Goal: Task Accomplishment & Management: Manage account settings

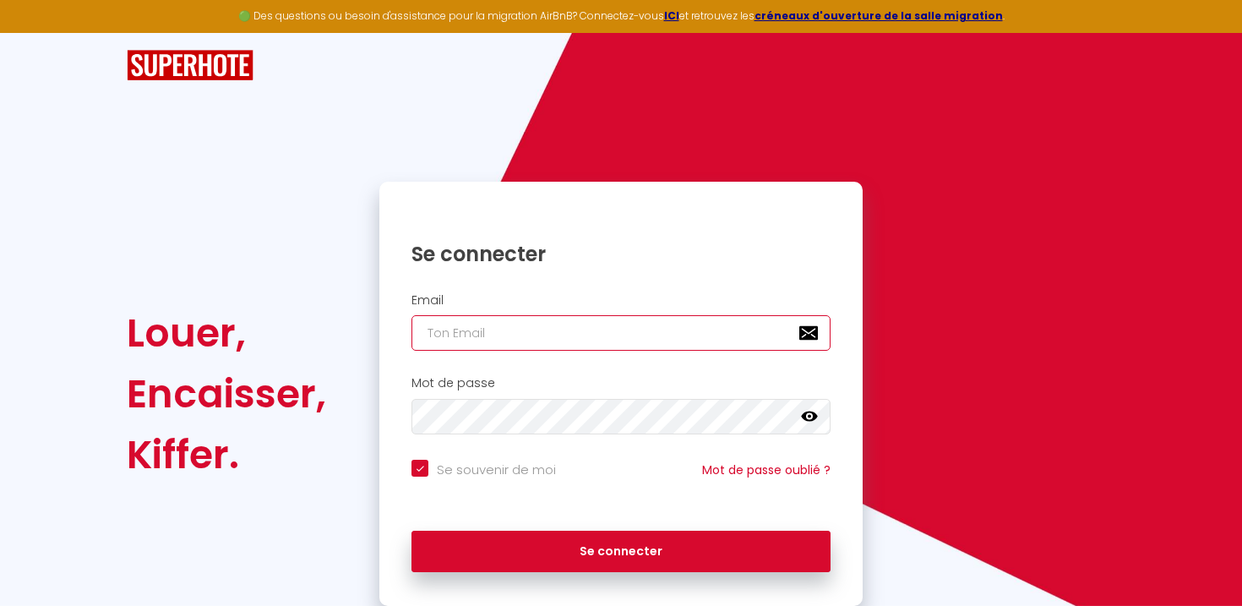
click at [462, 337] on input "email" at bounding box center [620, 332] width 419 height 35
type input "[DOMAIN_NAME][EMAIL_ADDRESS][PERSON_NAME][DOMAIN_NAME]"
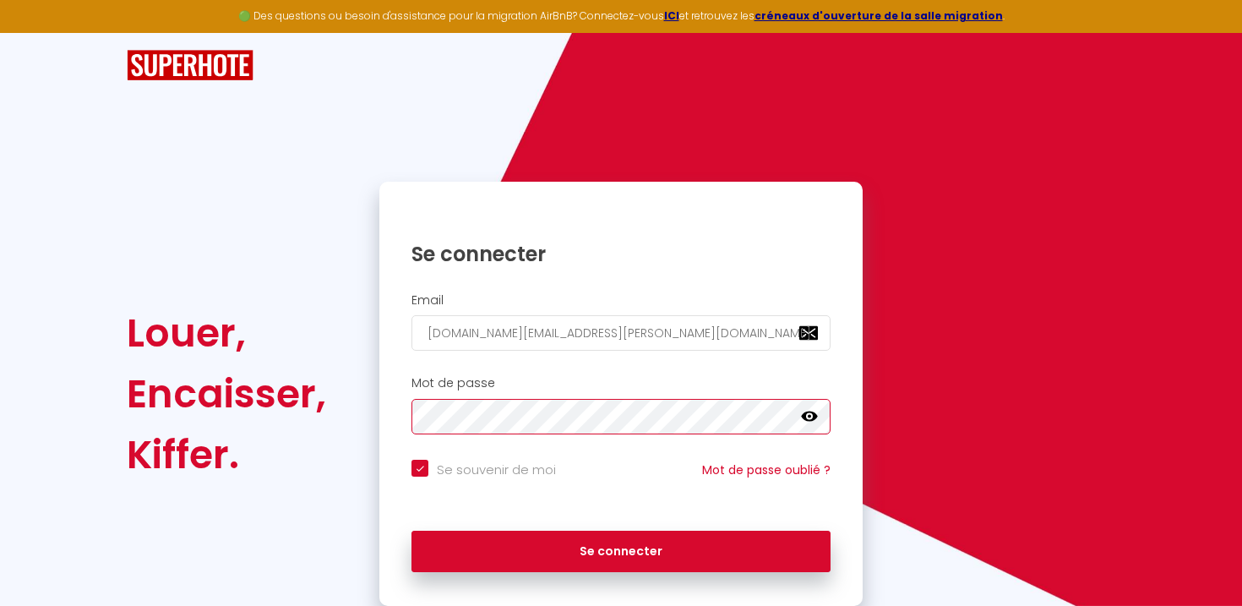
click at [411, 531] on button "Se connecter" at bounding box center [620, 552] width 419 height 42
checkbox input "true"
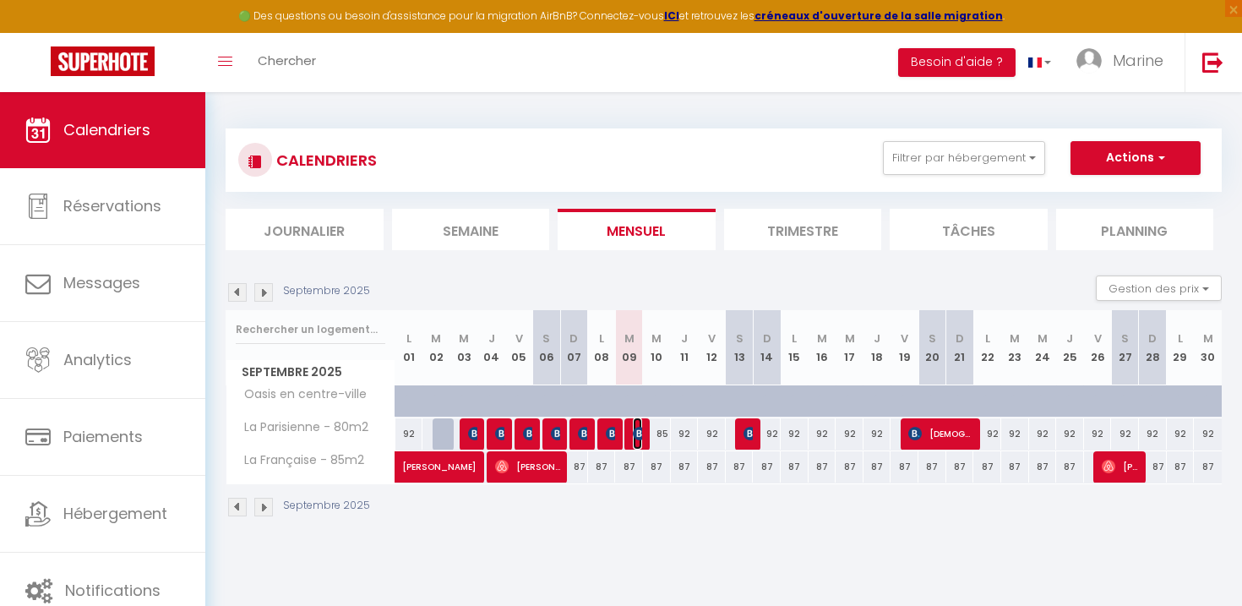
click at [639, 435] on img at bounding box center [640, 434] width 14 height 14
select select "OK"
select select "KO"
select select "0"
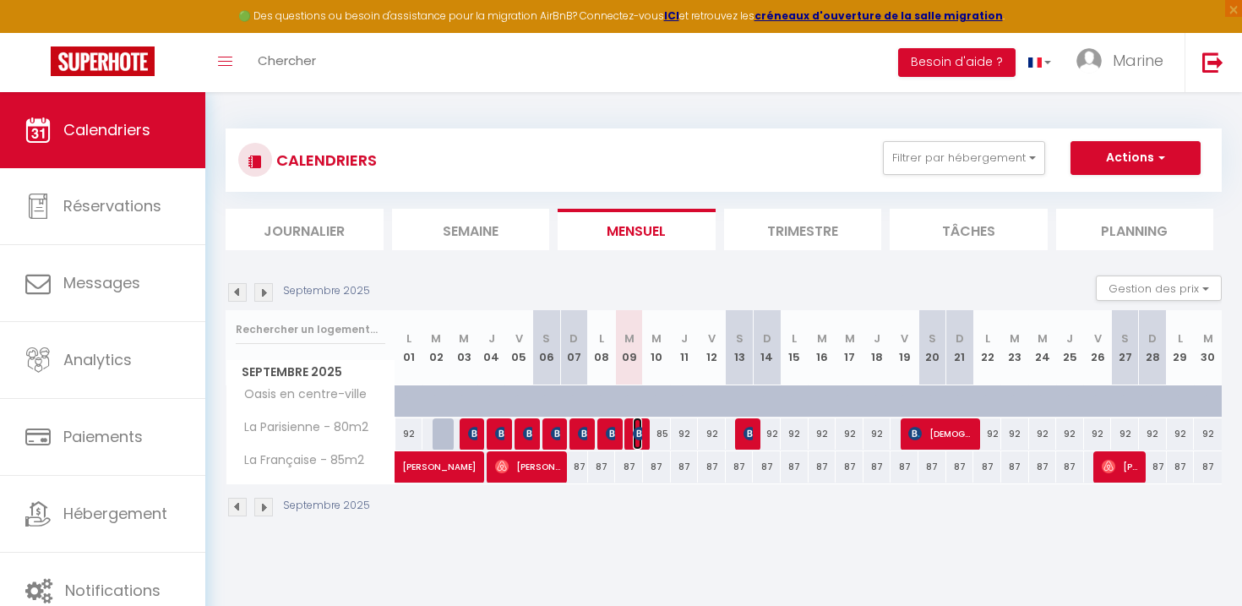
select select "1"
select select
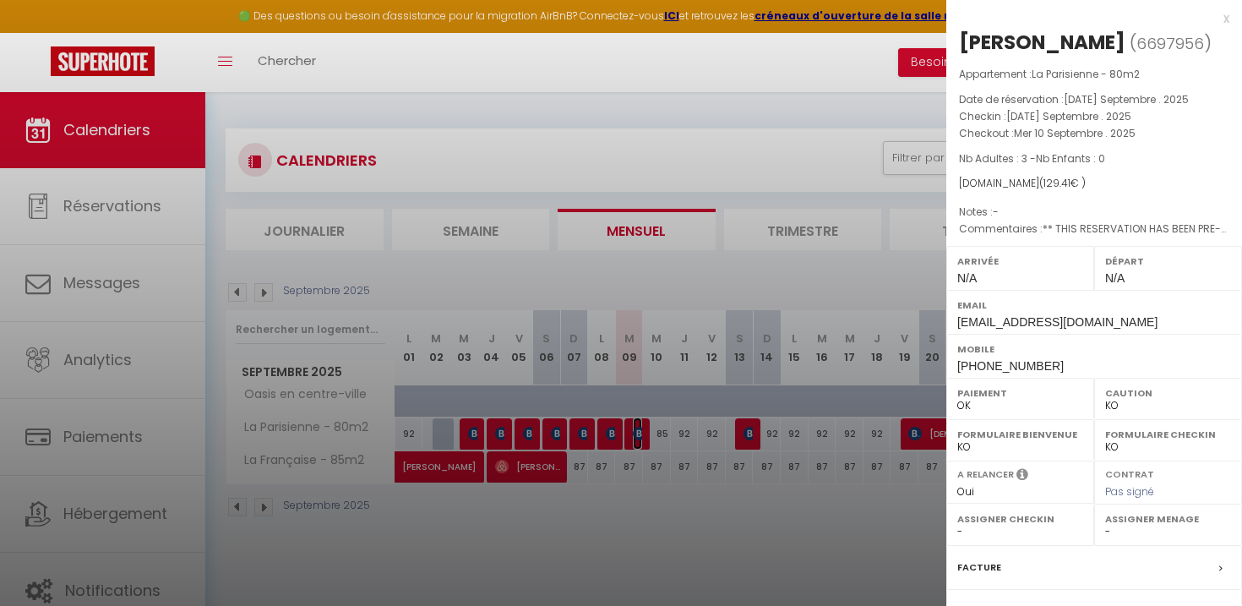
select select "47712"
click at [1223, 16] on div "x" at bounding box center [1087, 18] width 283 height 20
